Goal: Transaction & Acquisition: Purchase product/service

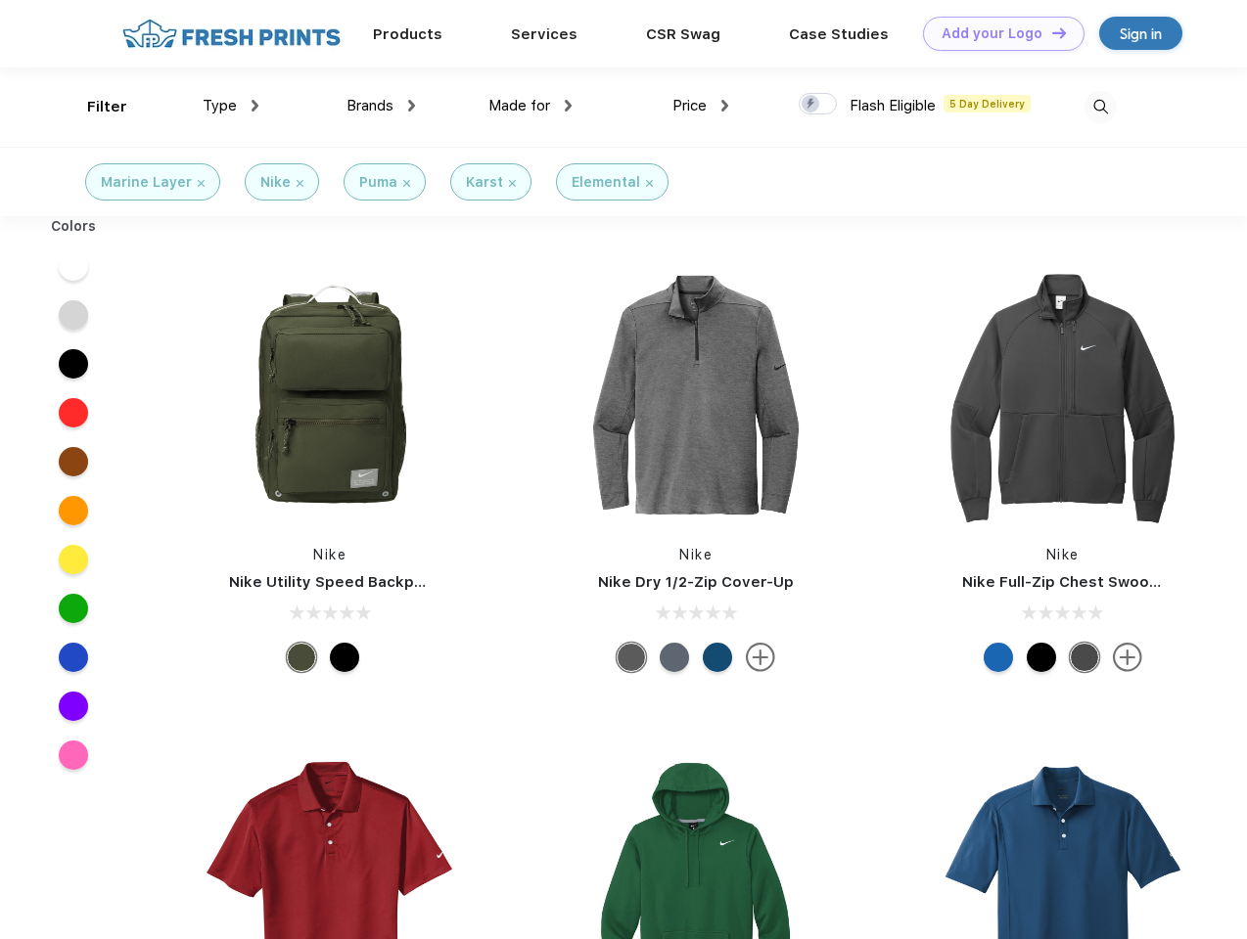
scroll to position [1, 0]
click at [996, 33] on link "Add your Logo Design Tool" at bounding box center [1003, 34] width 161 height 34
click at [0, 0] on div "Design Tool" at bounding box center [0, 0] width 0 height 0
click at [1050, 32] on link "Add your Logo Design Tool" at bounding box center [1003, 34] width 161 height 34
click at [94, 107] on div "Filter" at bounding box center [107, 107] width 40 height 23
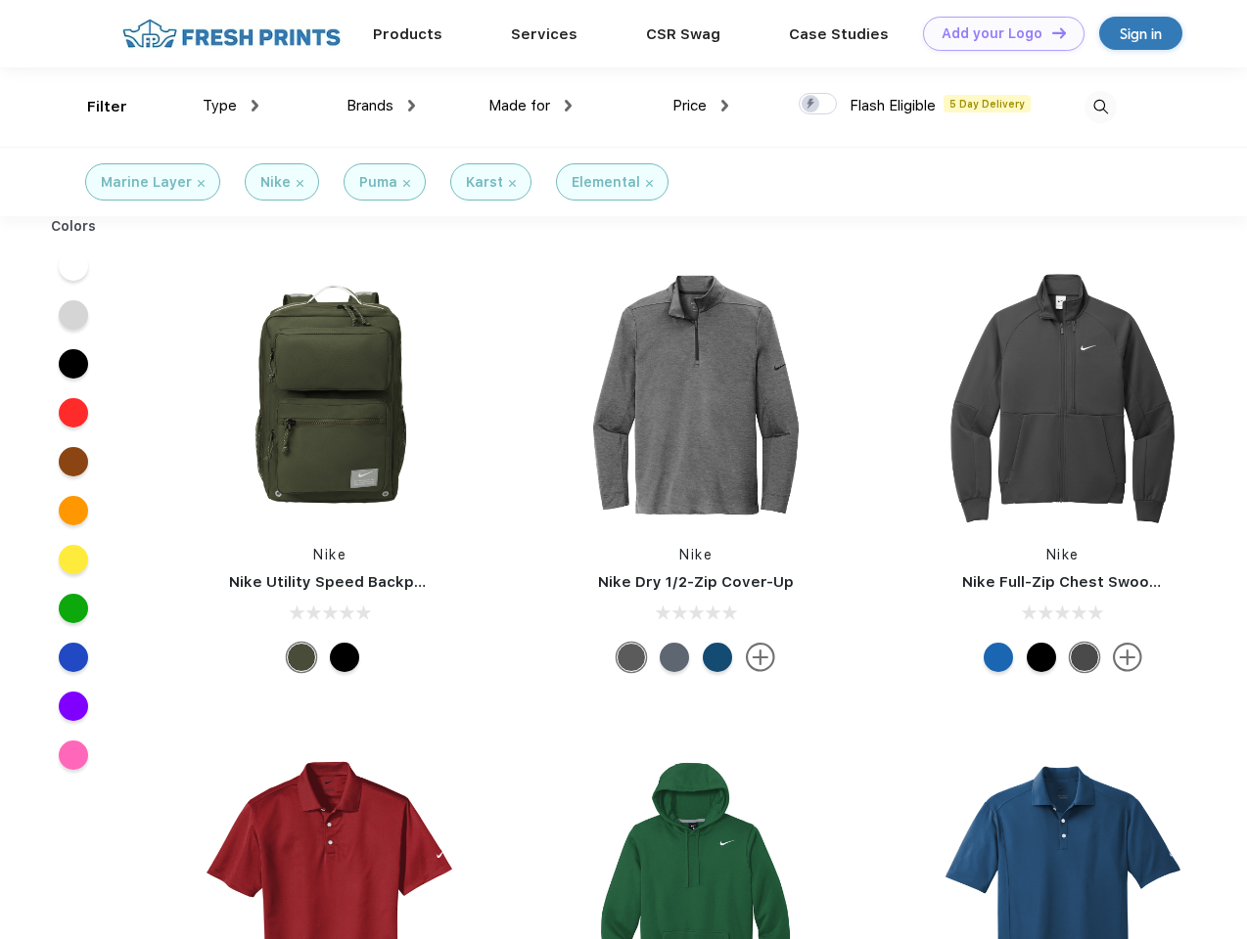
click at [231, 106] on span "Type" at bounding box center [220, 106] width 34 height 18
click at [381, 106] on span "Brands" at bounding box center [369, 106] width 47 height 18
click at [530, 106] on span "Made for" at bounding box center [519, 106] width 62 height 18
click at [701, 106] on span "Price" at bounding box center [689, 106] width 34 height 18
click at [818, 105] on div at bounding box center [817, 104] width 38 height 22
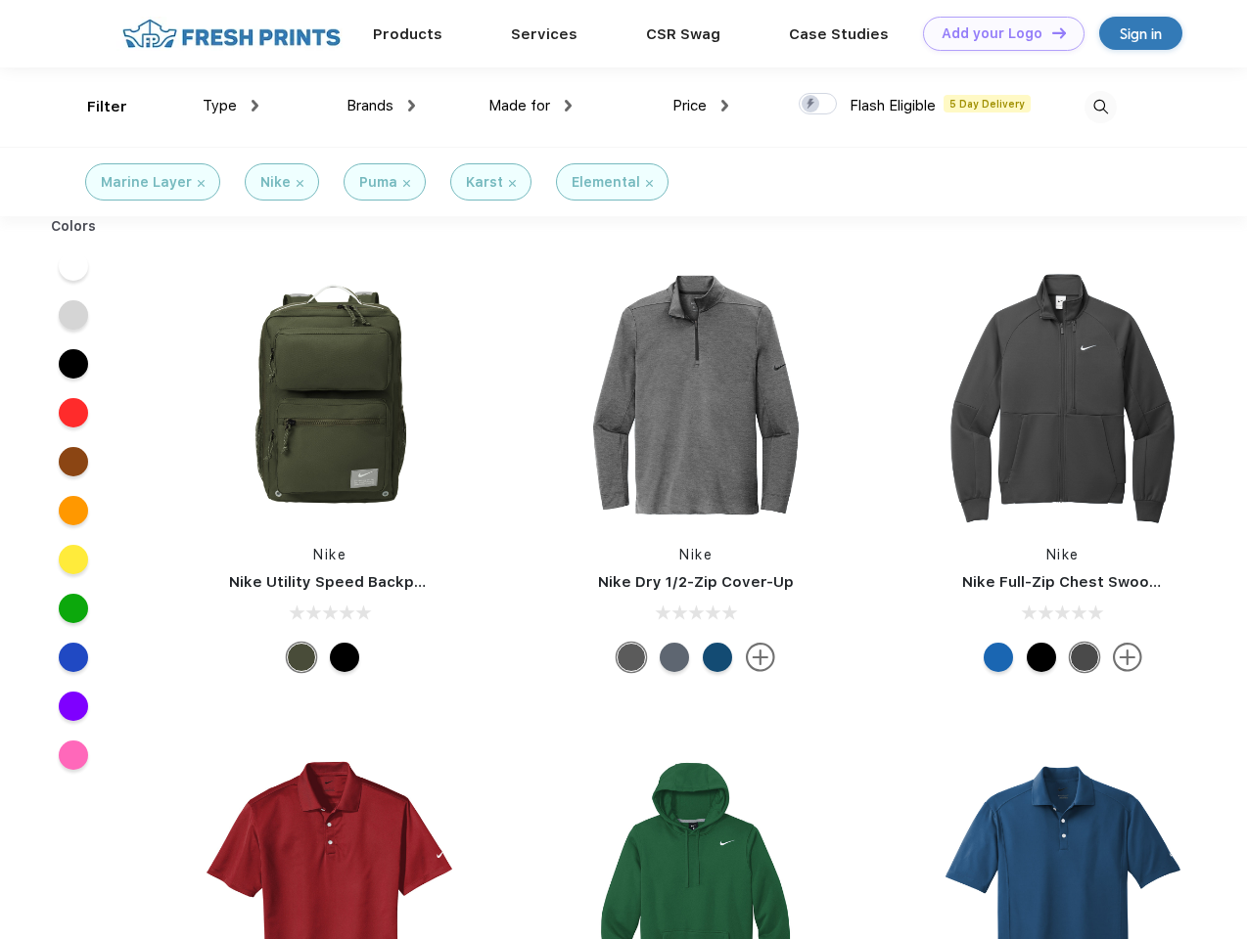
click at [811, 105] on input "checkbox" at bounding box center [804, 98] width 13 height 13
click at [1100, 107] on img at bounding box center [1100, 107] width 32 height 32
